Goal: Task Accomplishment & Management: Manage account settings

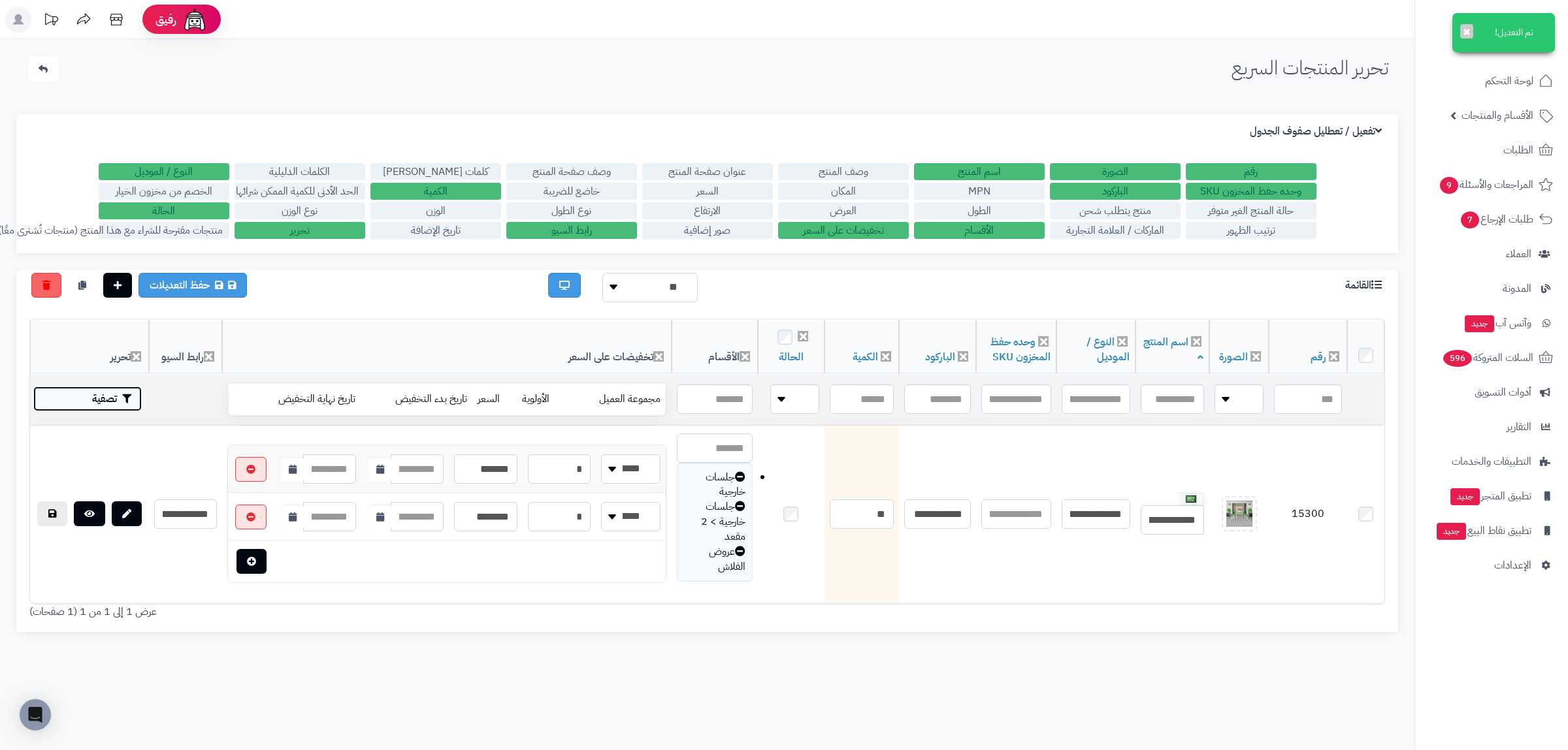
click at [107, 399] on button "تصفية" at bounding box center [88, 399] width 109 height 25
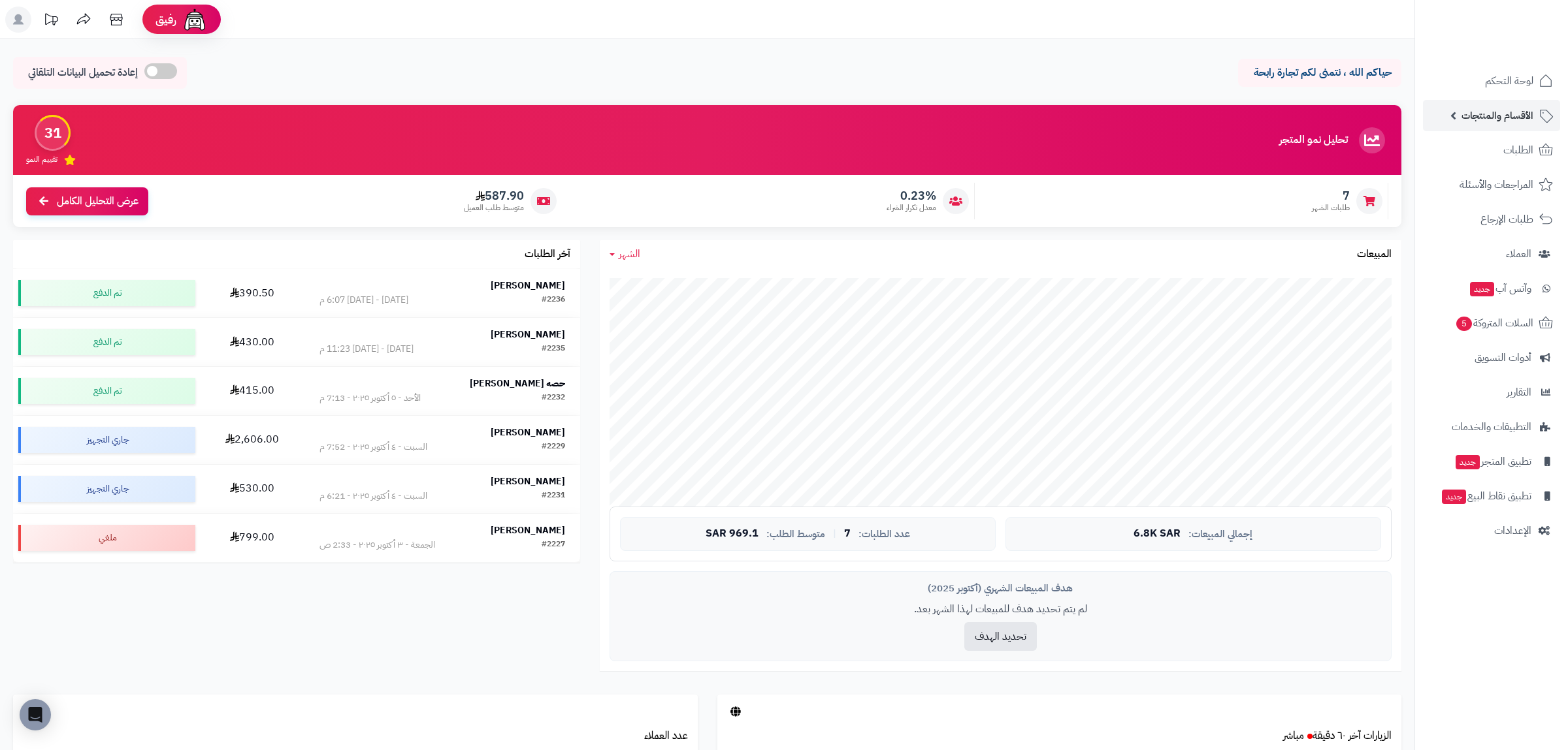
click at [1508, 107] on span "الأقسام والمنتجات" at bounding box center [1497, 116] width 72 height 18
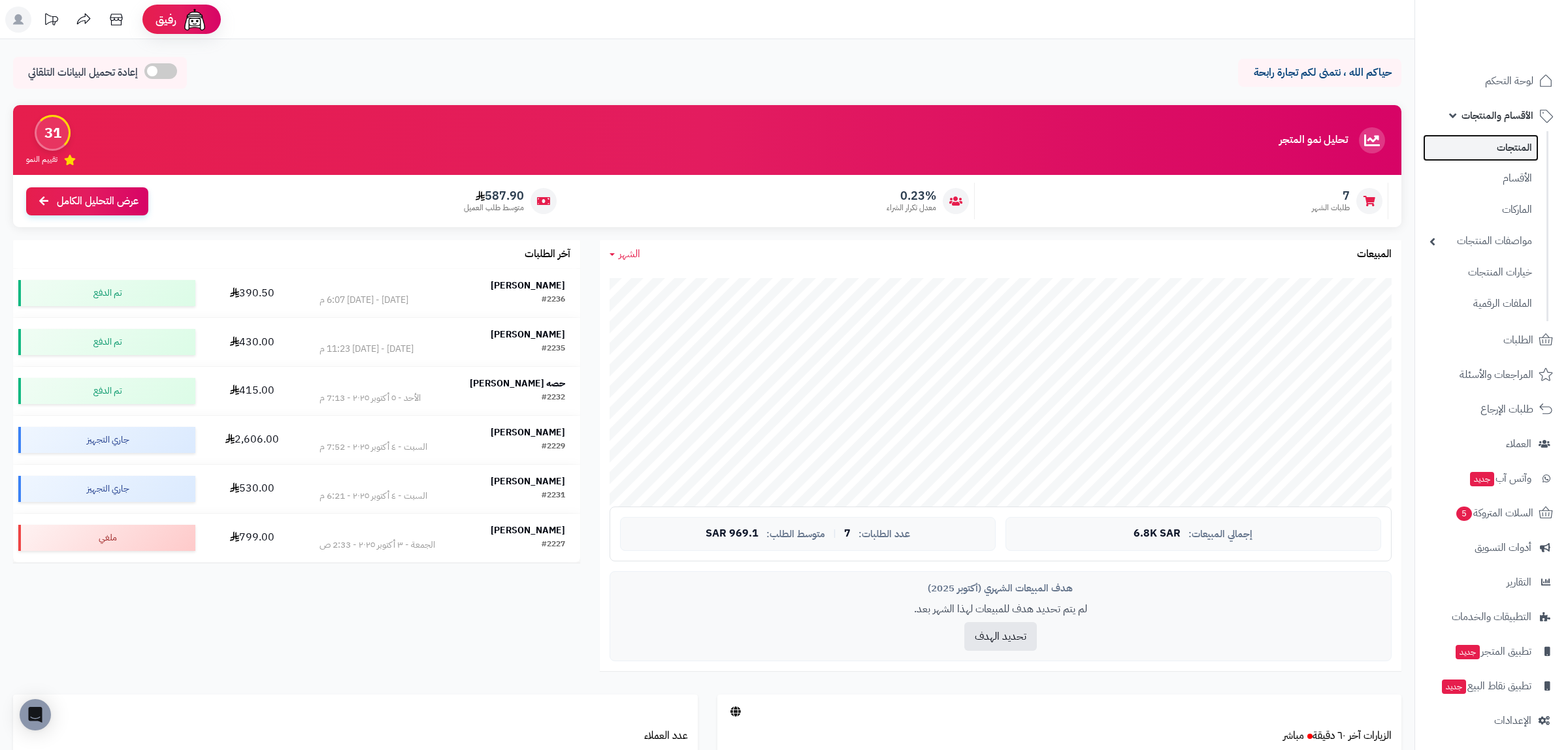
click at [1515, 151] on link "المنتجات" at bounding box center [1480, 148] width 116 height 27
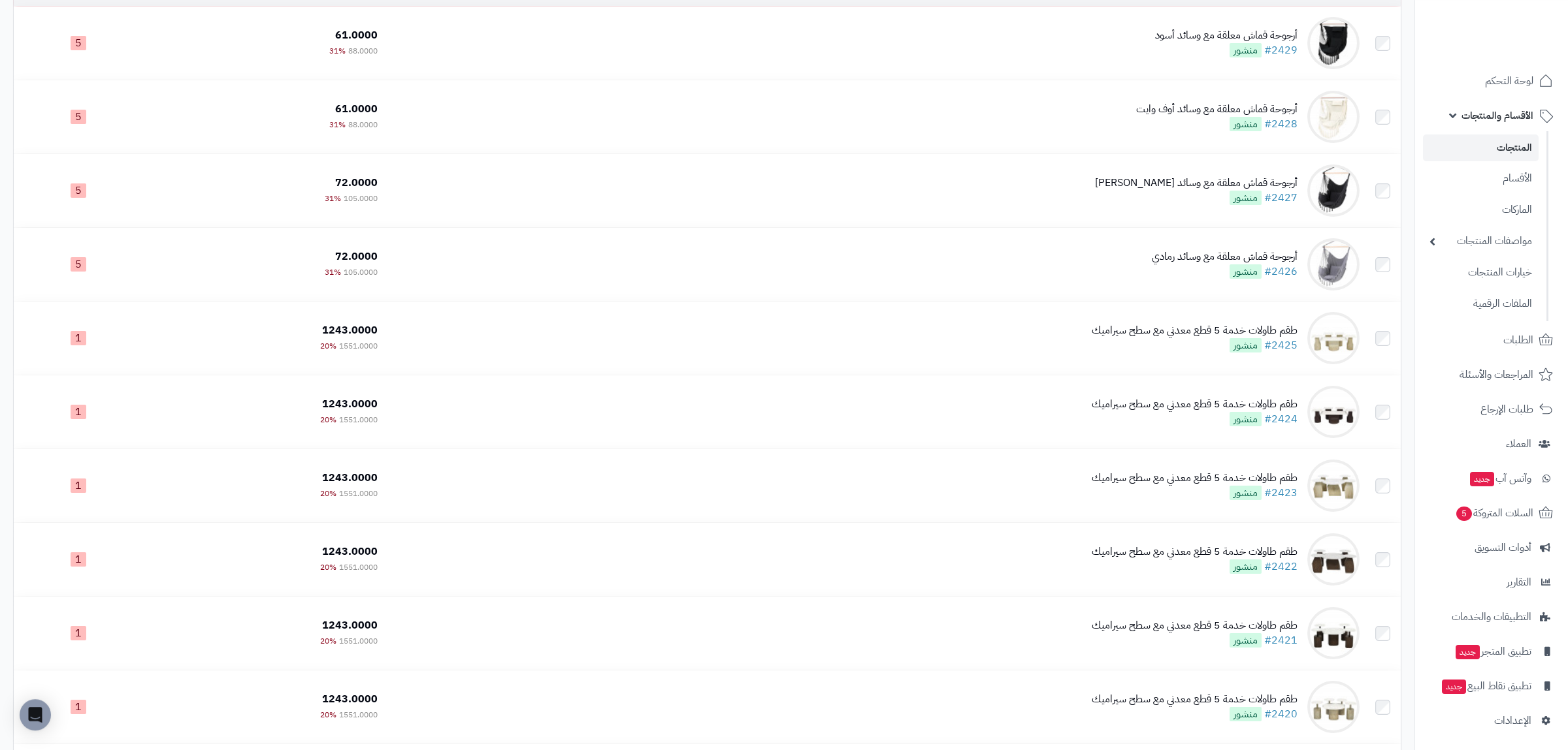
scroll to position [416, 0]
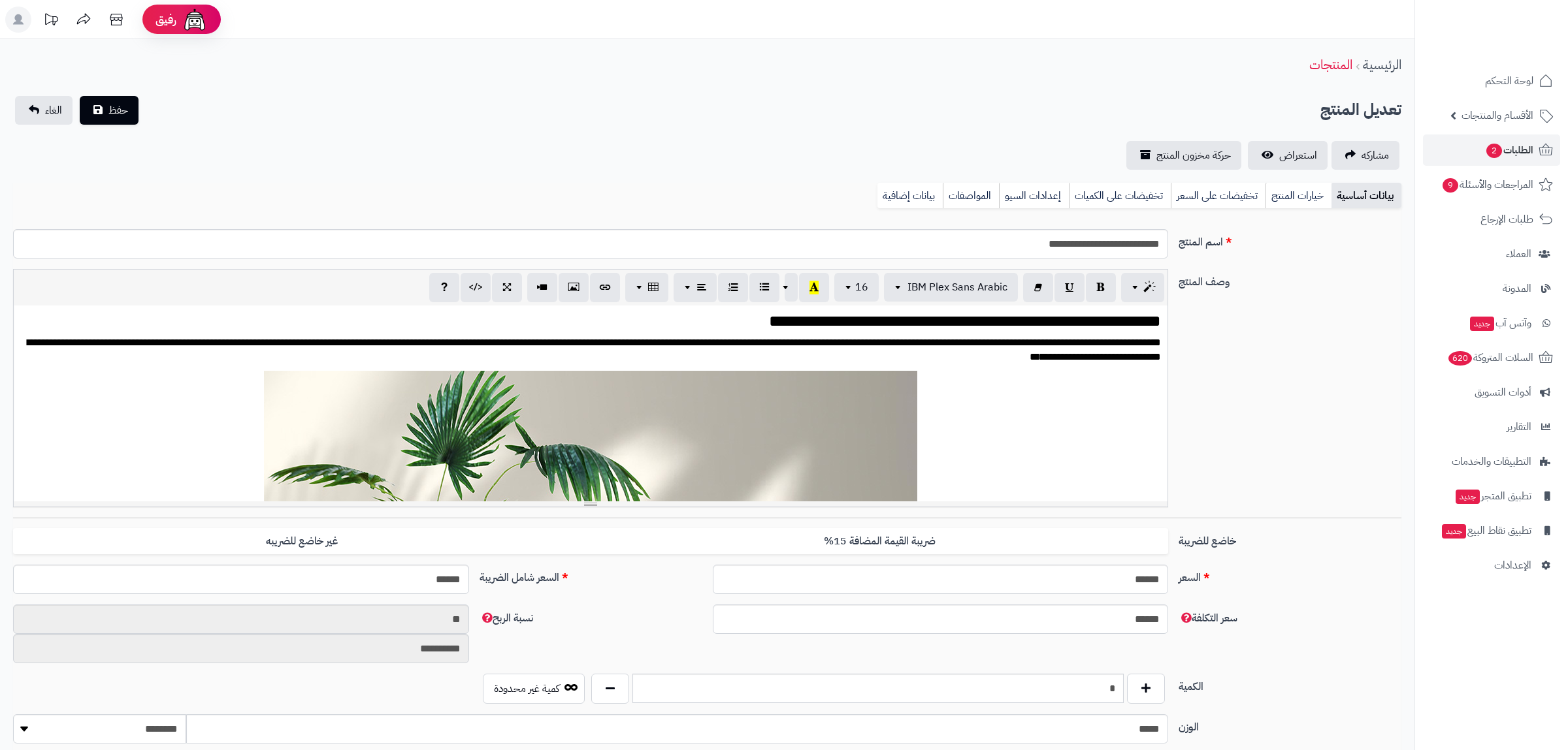
scroll to position [1986, 0]
click at [38, 96] on link "الغاء" at bounding box center [44, 110] width 58 height 29
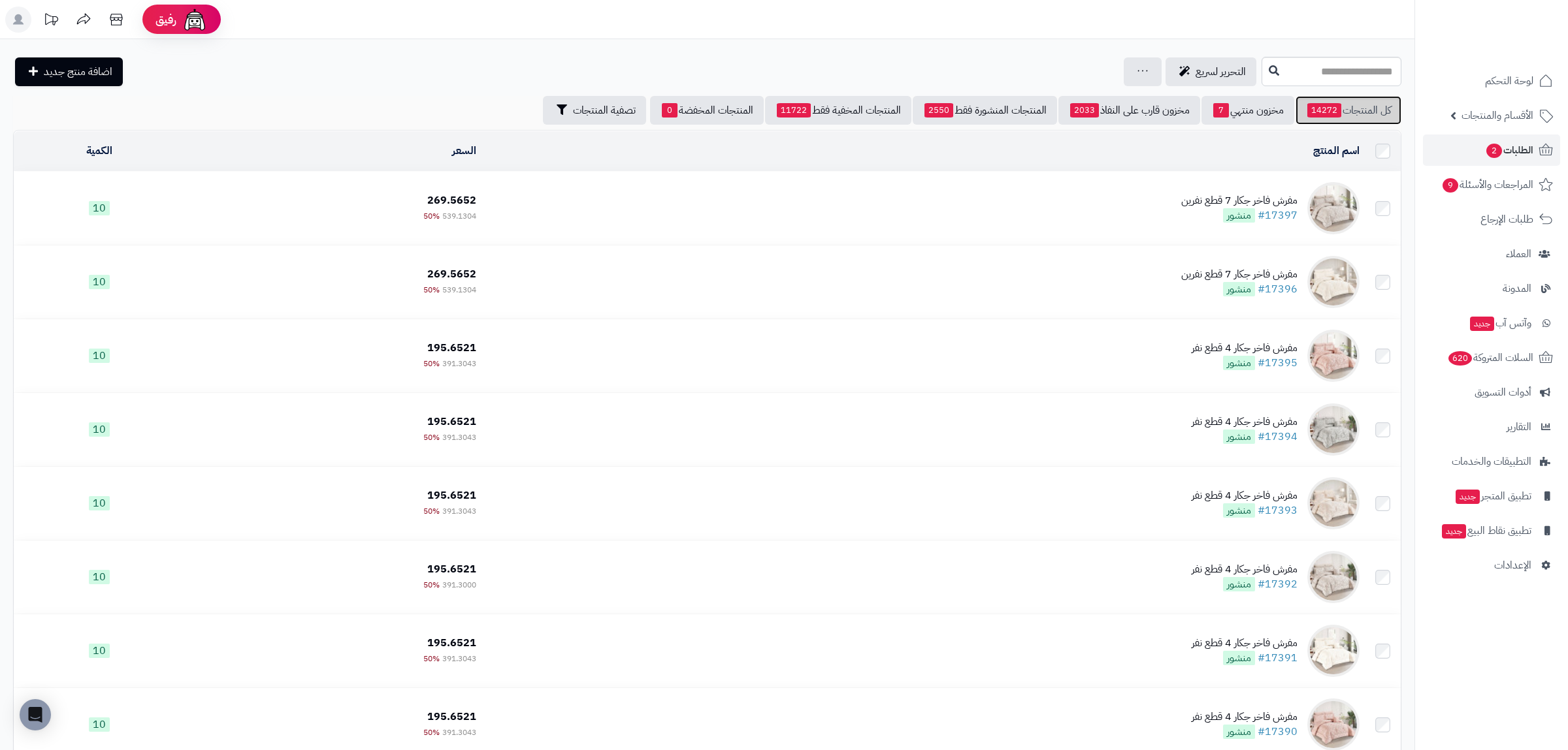
click at [1332, 103] on link "كل المنتجات 14272" at bounding box center [1348, 110] width 106 height 29
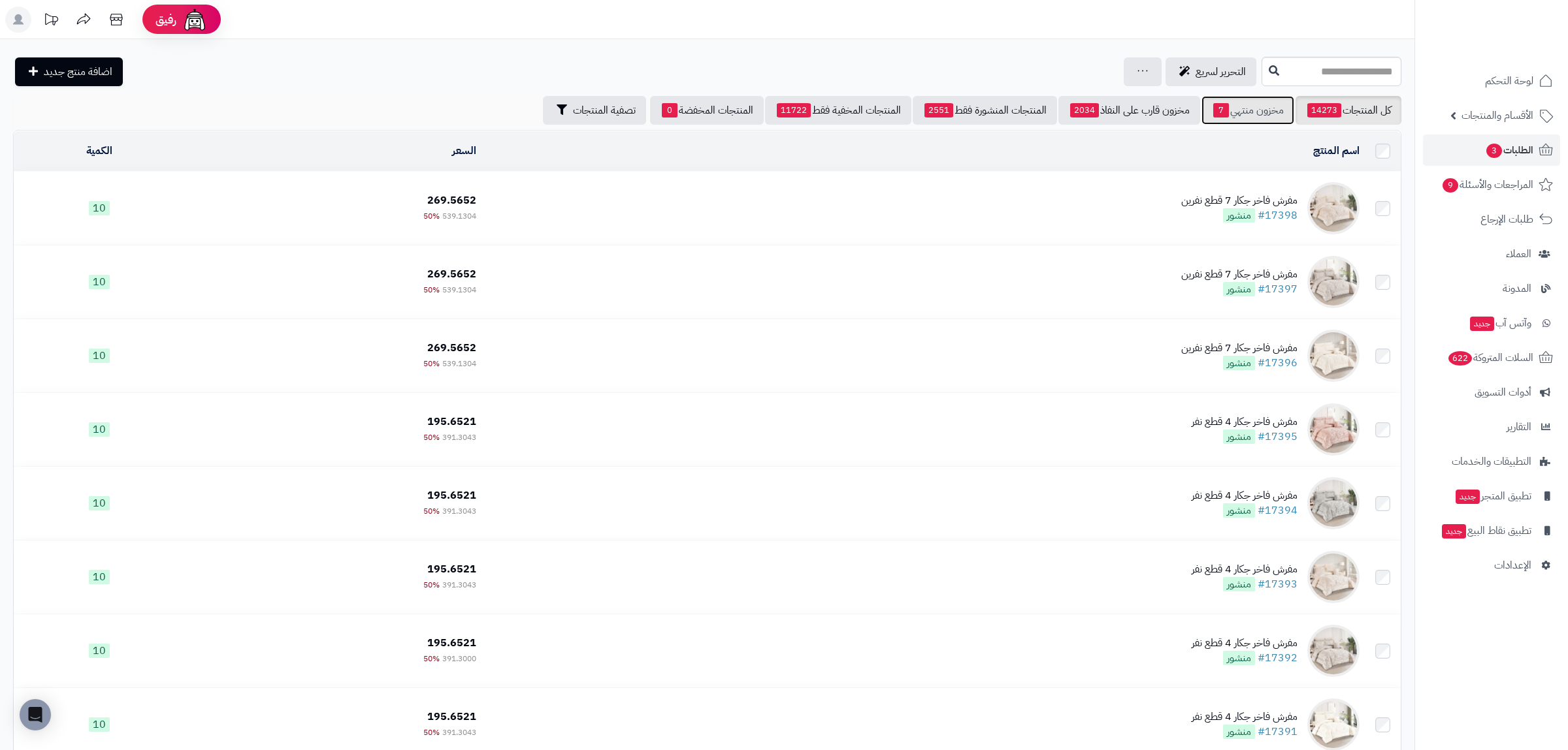
click at [1264, 108] on link "مخزون منتهي 7" at bounding box center [1248, 110] width 93 height 29
